Goal: Information Seeking & Learning: Learn about a topic

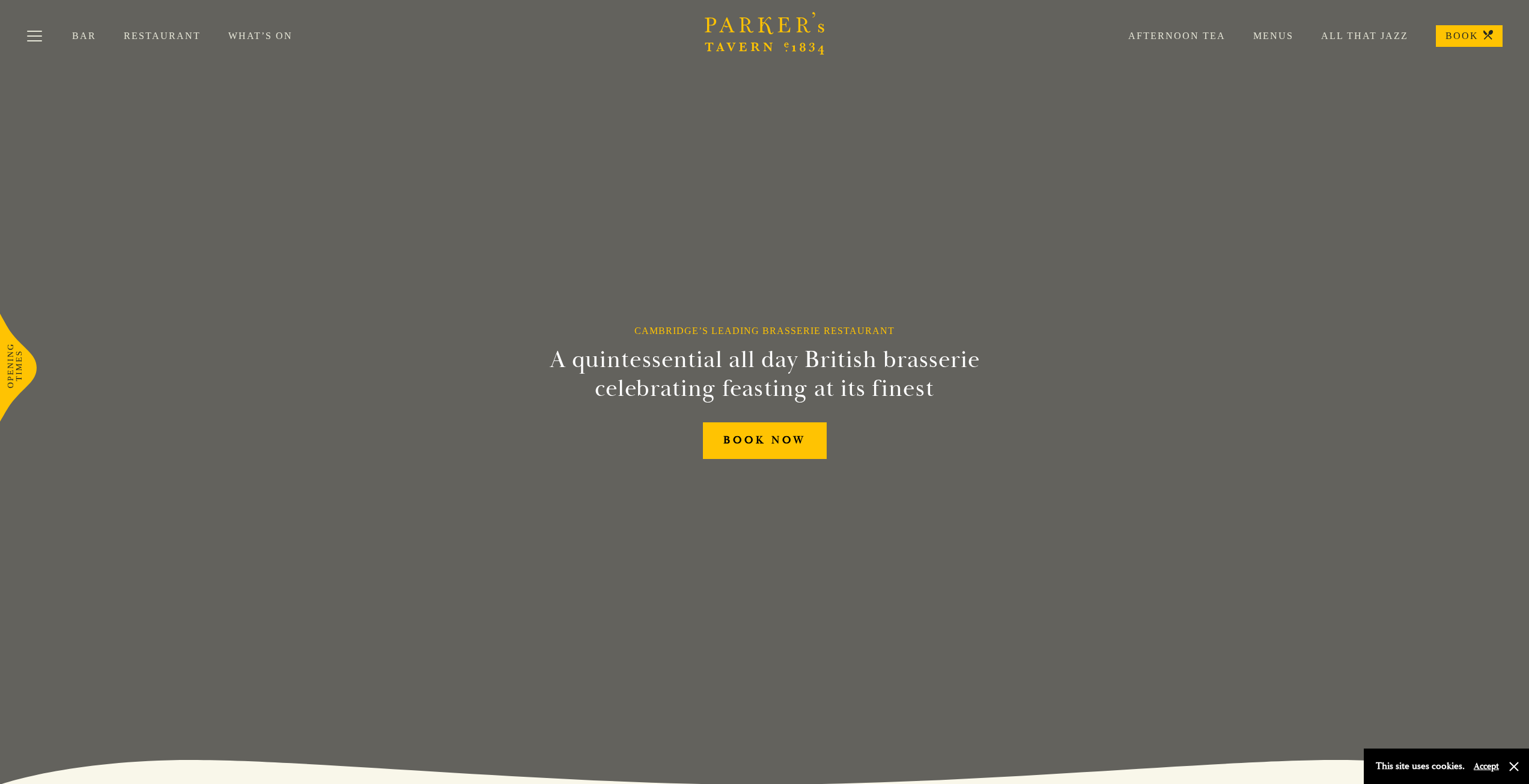
click at [162, 33] on link "Restaurant" at bounding box center [176, 36] width 104 height 12
drag, startPoint x: 1509, startPoint y: 767, endPoint x: 1472, endPoint y: 746, distance: 42.5
click at [1509, 766] on button "button" at bounding box center [1514, 767] width 12 height 12
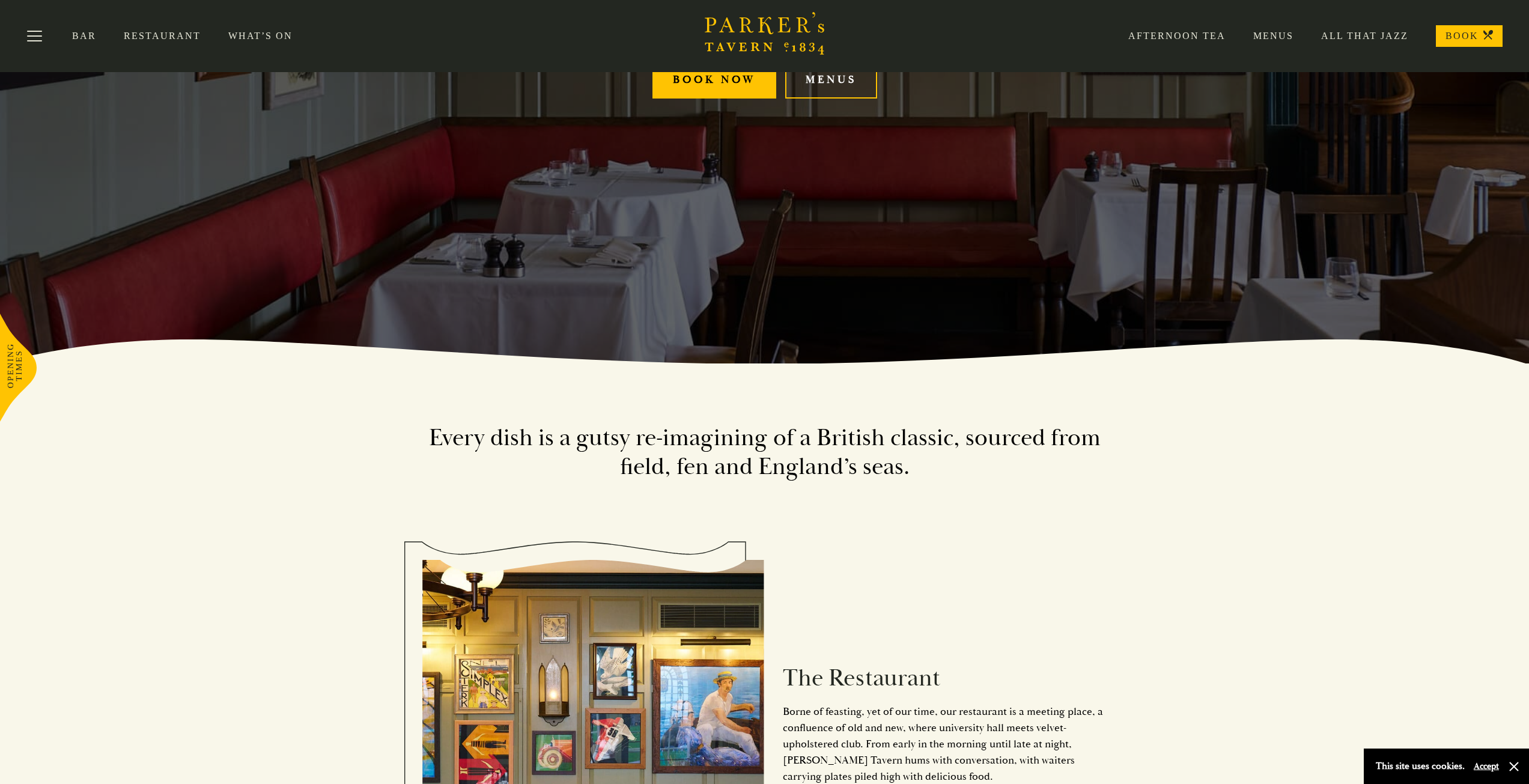
scroll to position [180, 0]
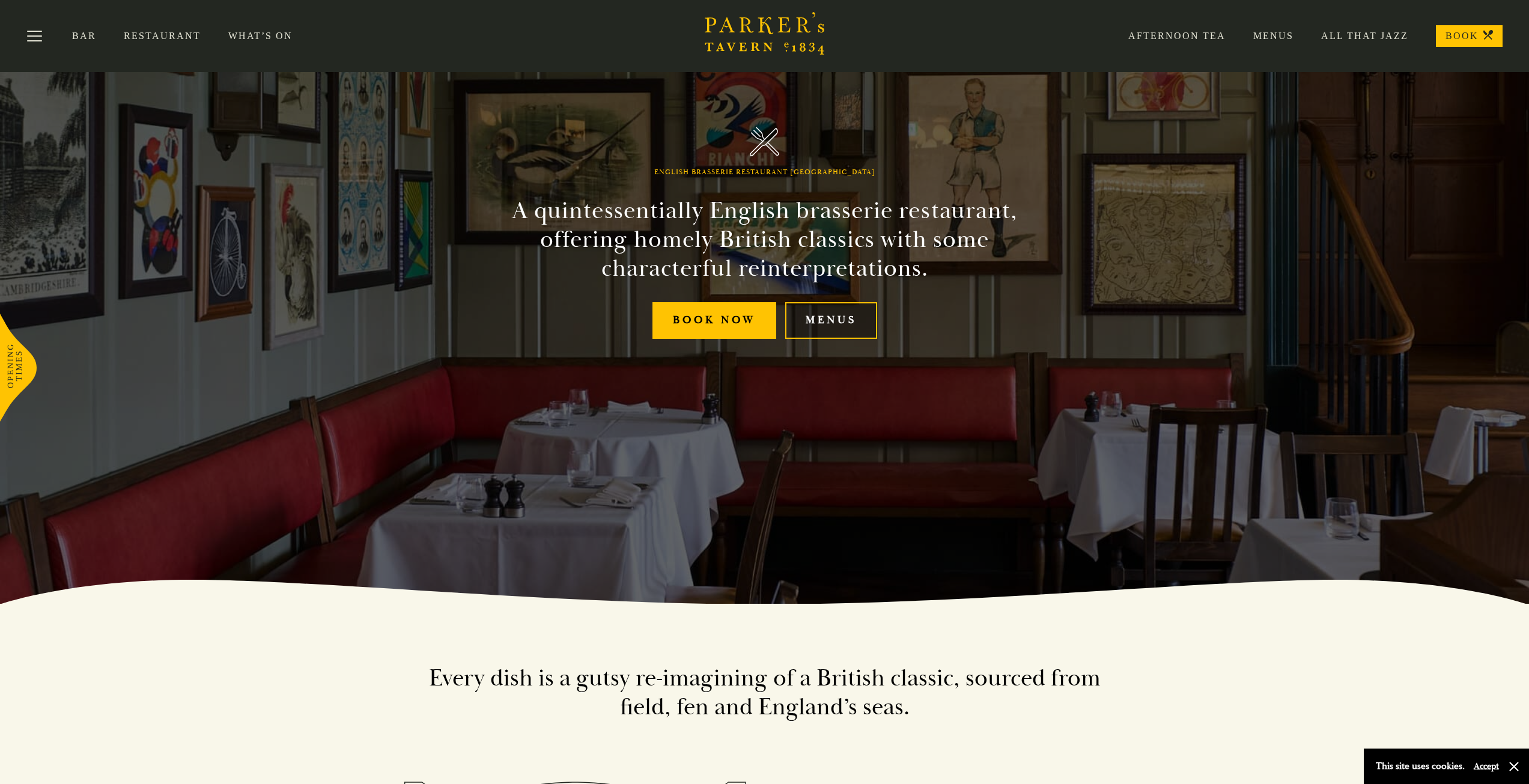
click at [835, 320] on link "Menus" at bounding box center [831, 321] width 92 height 37
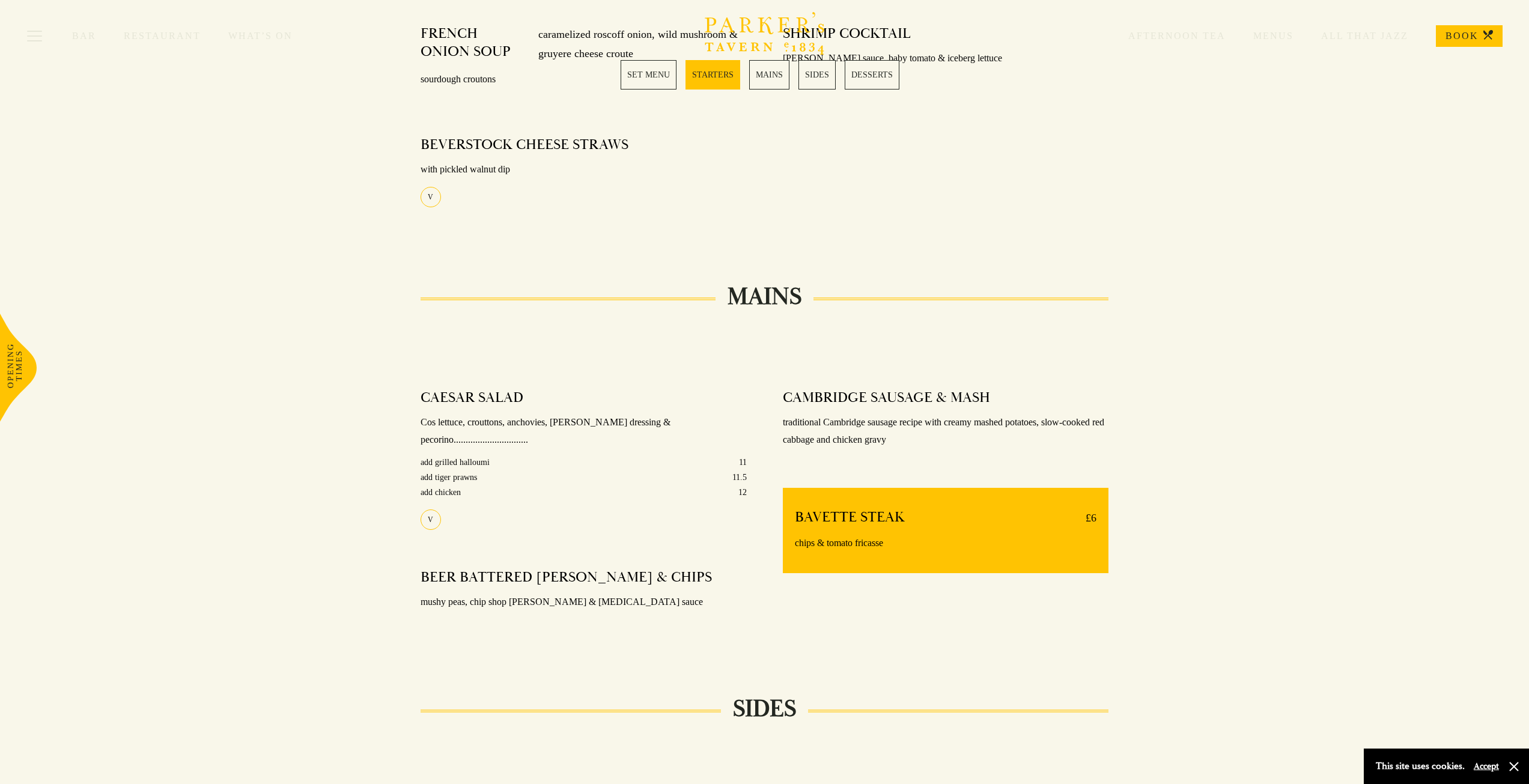
scroll to position [601, 0]
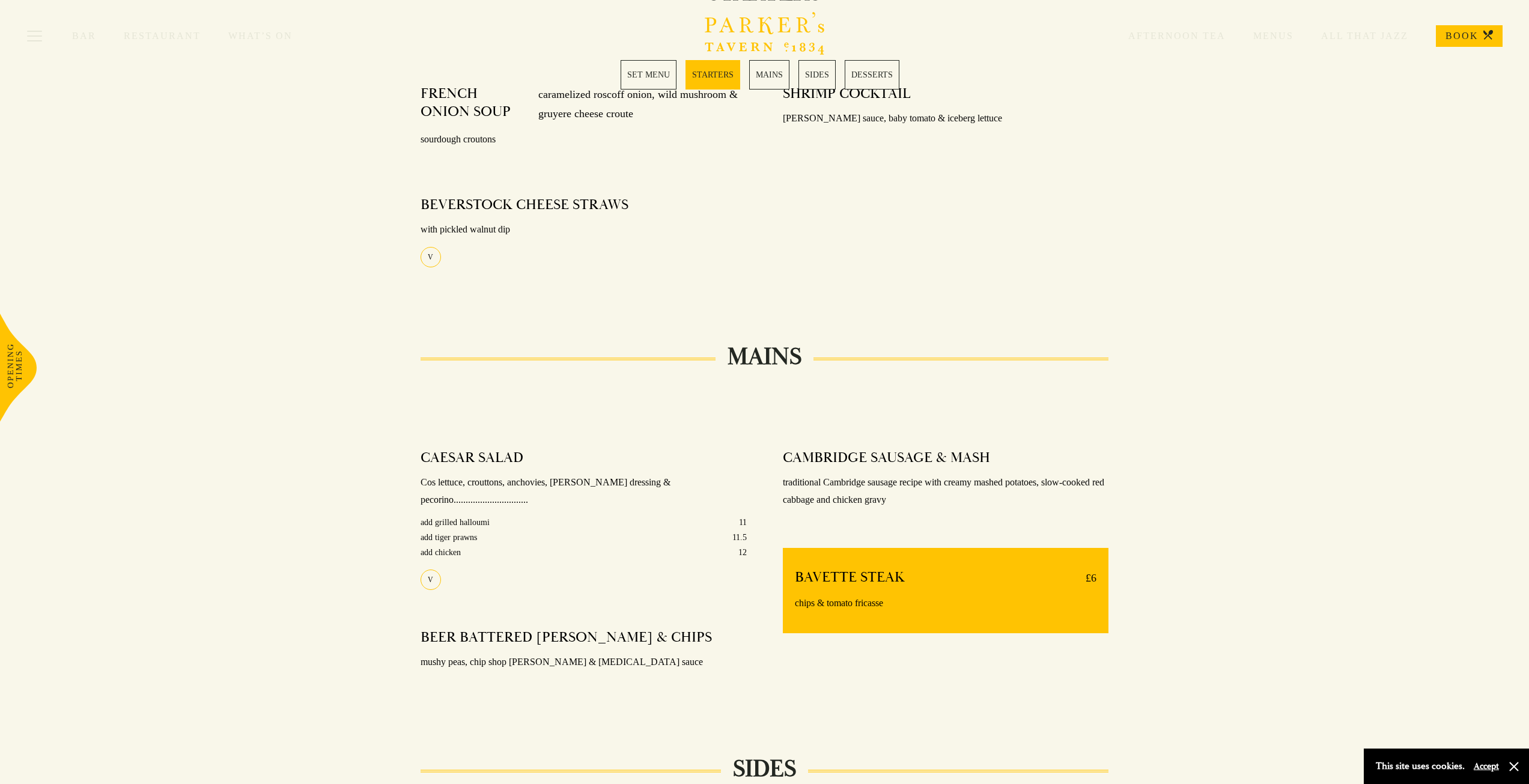
click at [765, 75] on link "MAINS" at bounding box center [769, 75] width 40 height 30
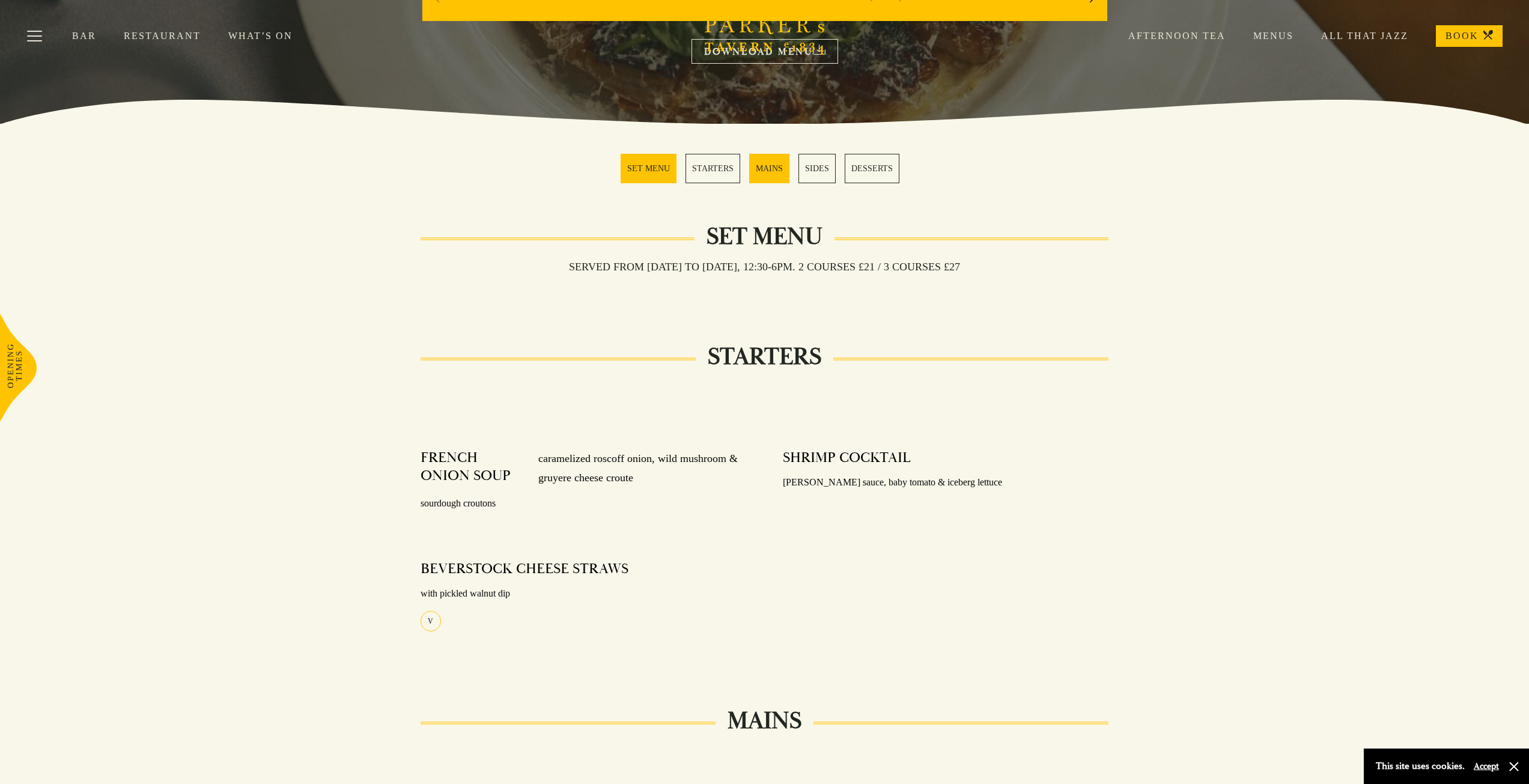
scroll to position [117, 0]
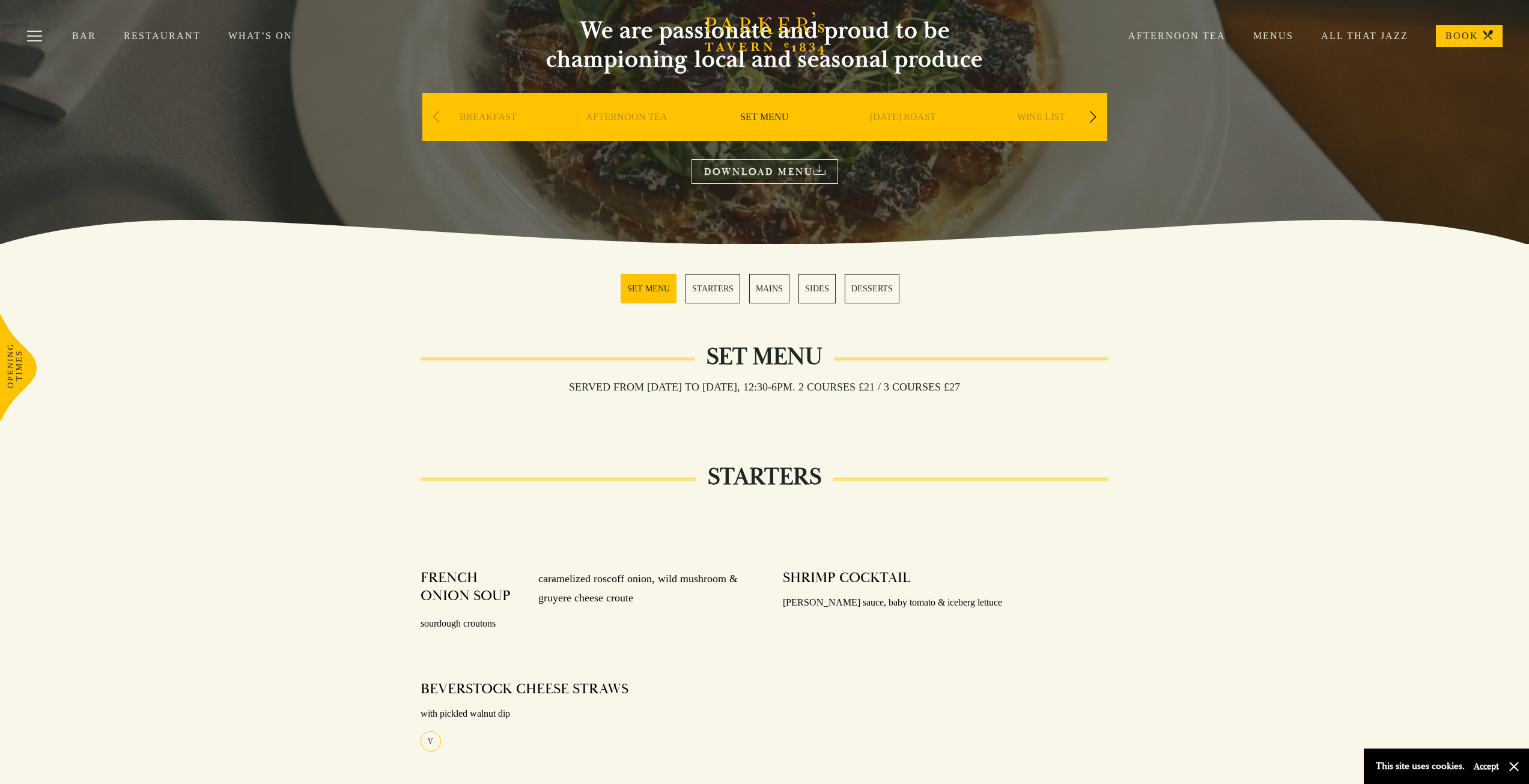
click at [761, 288] on link "MAINS" at bounding box center [769, 289] width 40 height 30
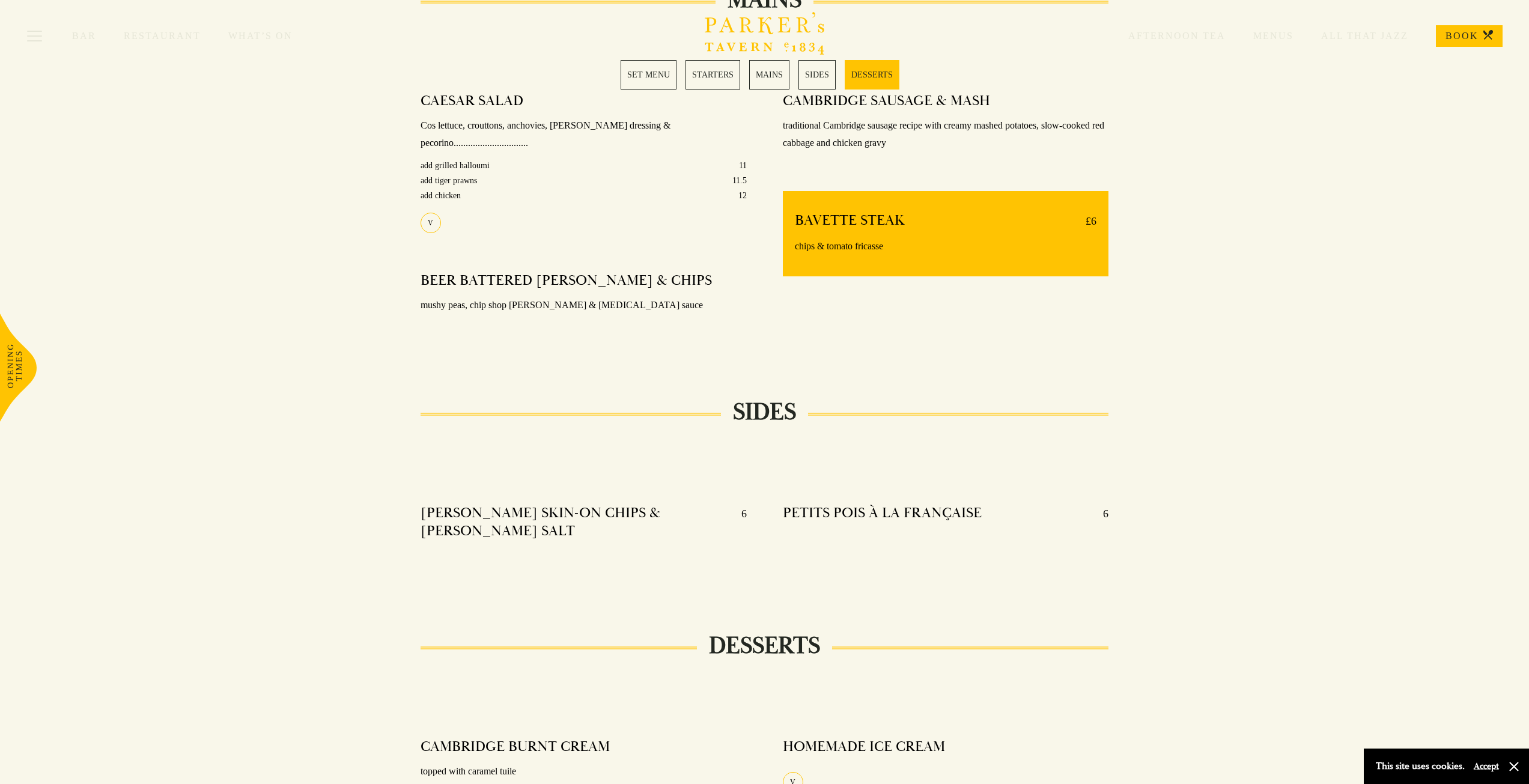
click at [762, 68] on div "Bar Restaurant What’s On Afternoon Tea Menus All That Jazz BOOK" at bounding box center [764, 36] width 1529 height 72
click at [768, 75] on link "MAINS" at bounding box center [769, 75] width 40 height 30
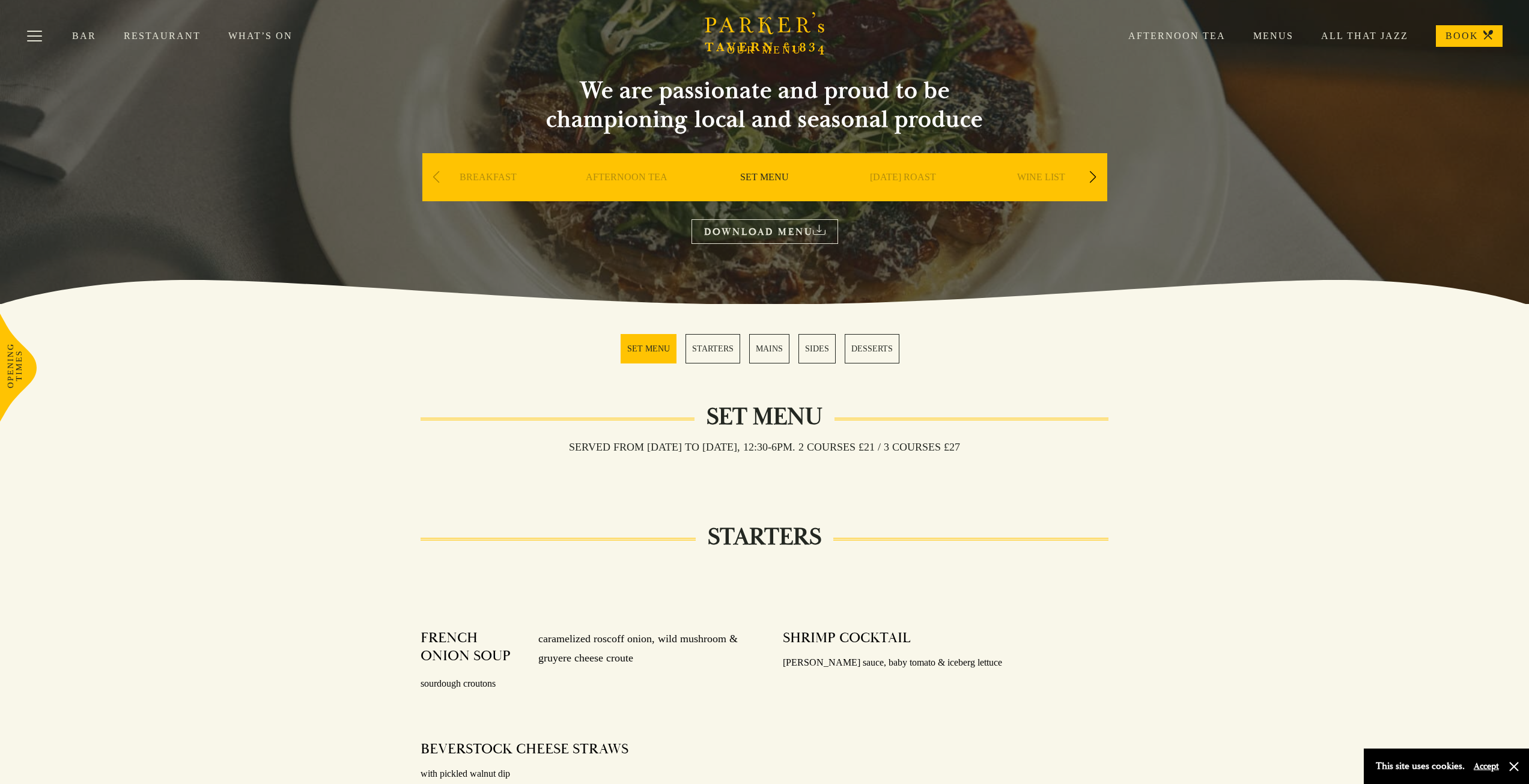
scroll to position [0, 0]
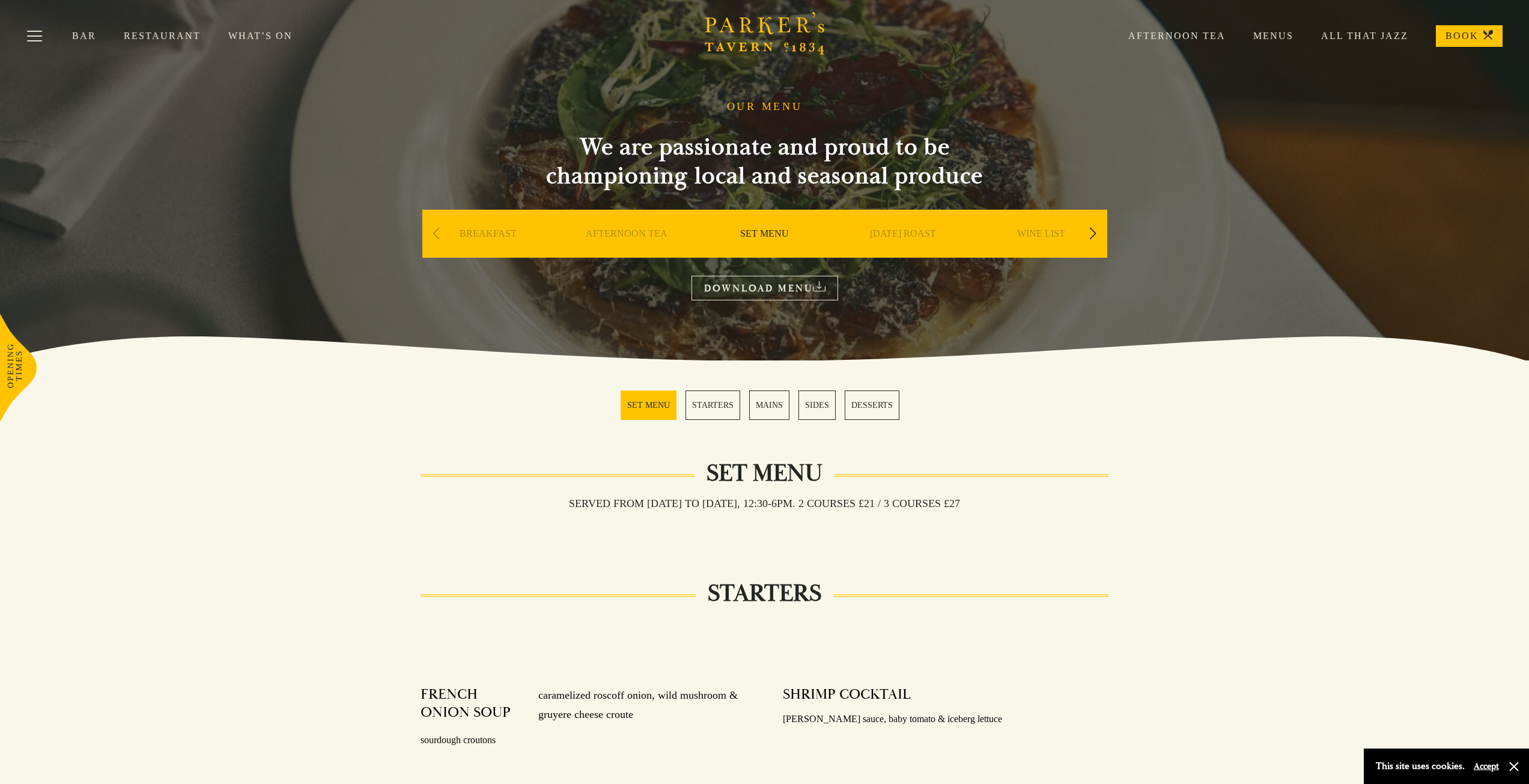
click at [1279, 37] on link "Menus" at bounding box center [1260, 36] width 68 height 12
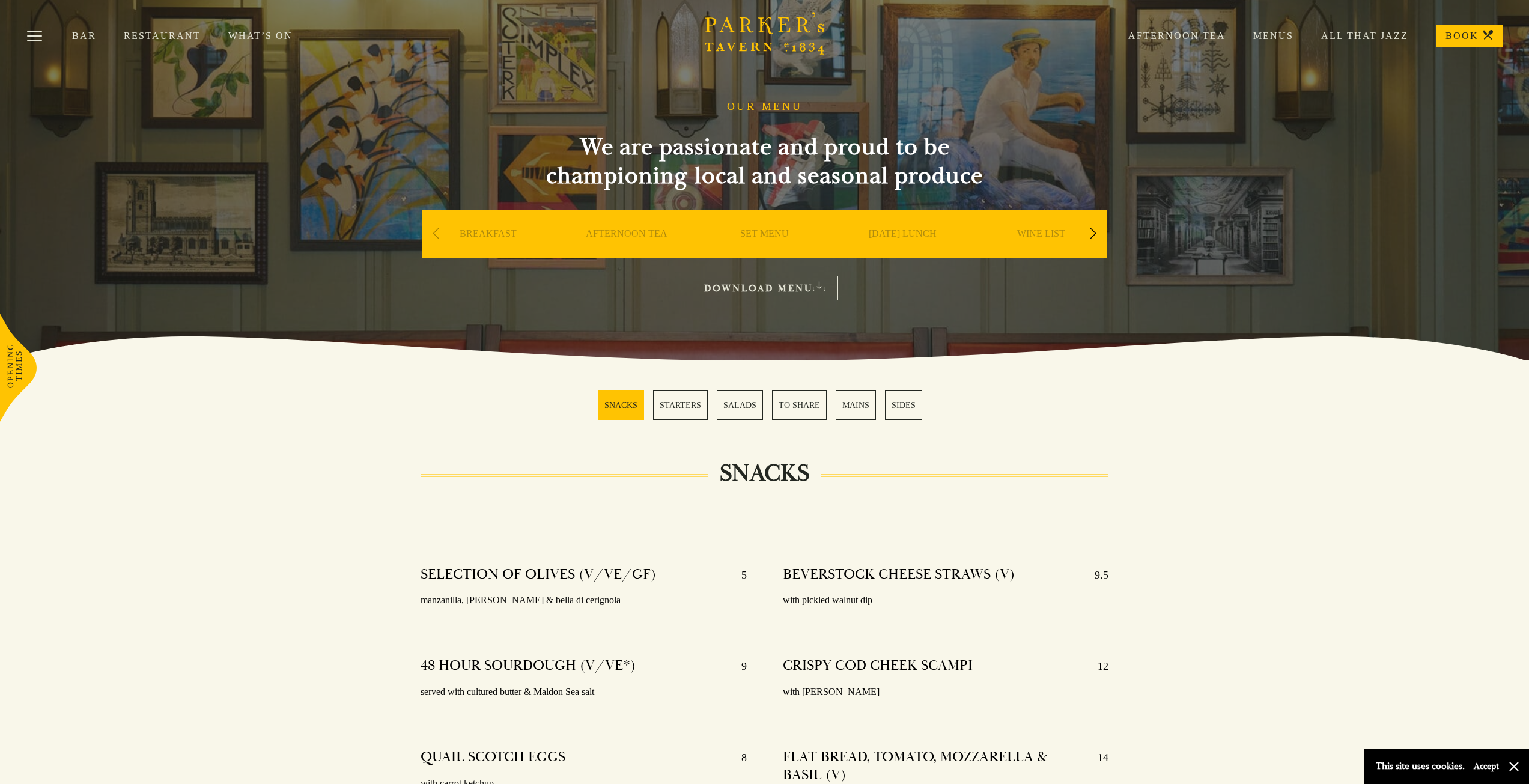
click at [149, 36] on link "Restaurant" at bounding box center [176, 36] width 104 height 12
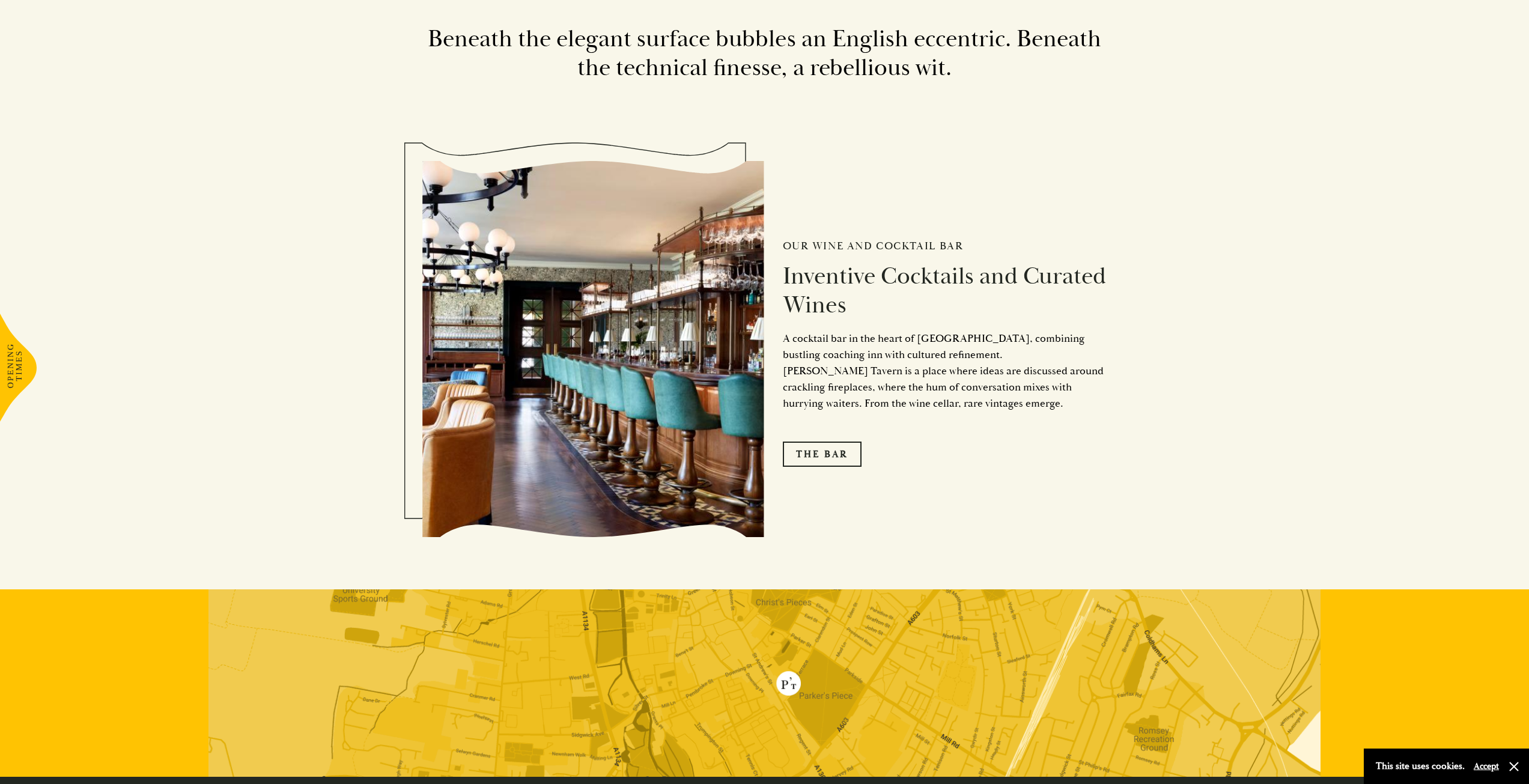
scroll to position [2223, 0]
